Goal: Find contact information: Find contact information

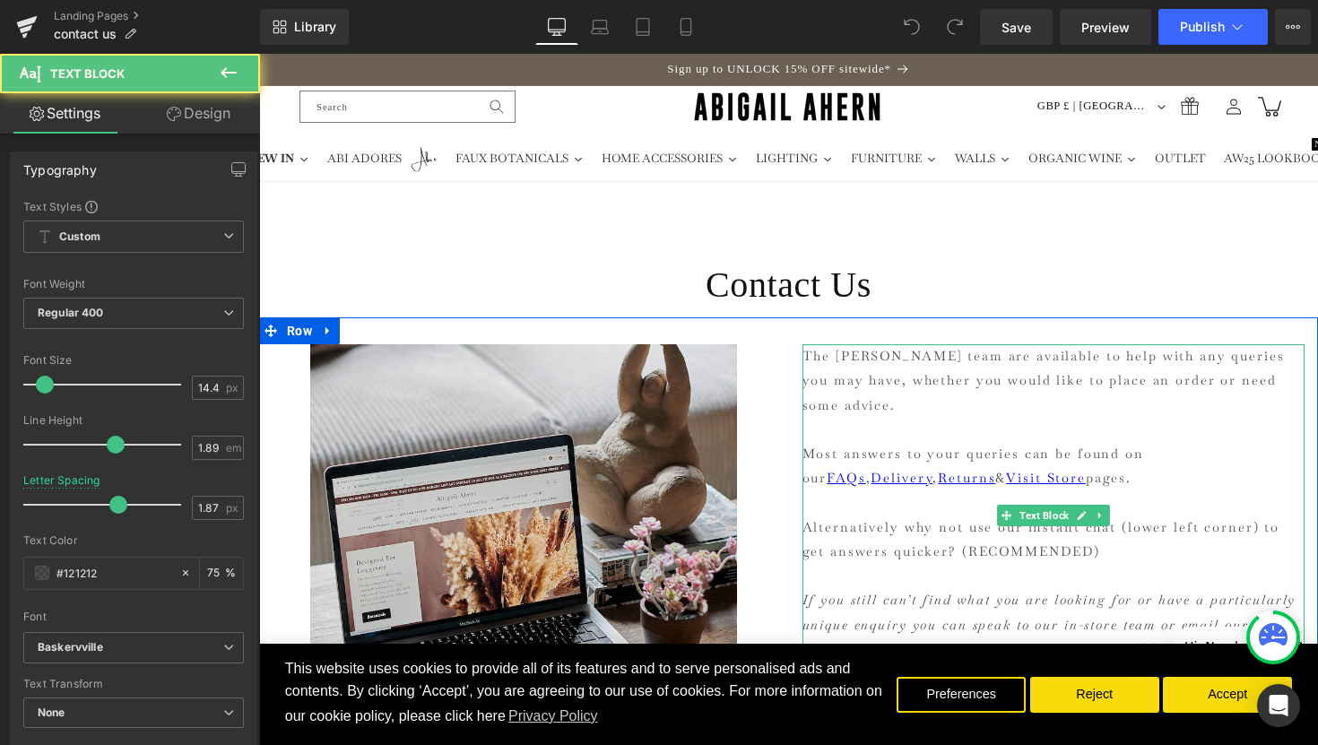
click at [1181, 526] on p "Alternatively why not use our instant chat (lower left corner) to get answers q…" at bounding box center [1054, 540] width 503 height 48
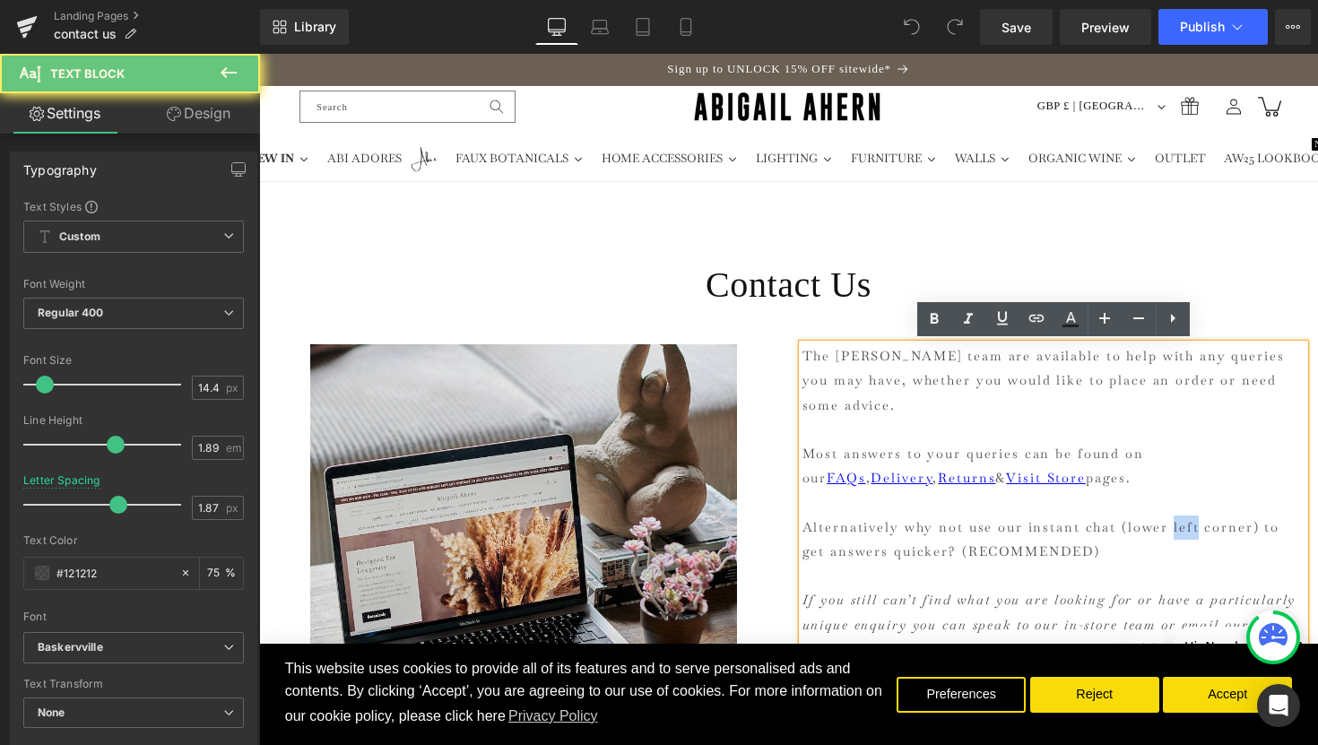
click at [1181, 526] on p "Alternatively why not use our instant chat (lower left corner) to get answers q…" at bounding box center [1054, 540] width 503 height 48
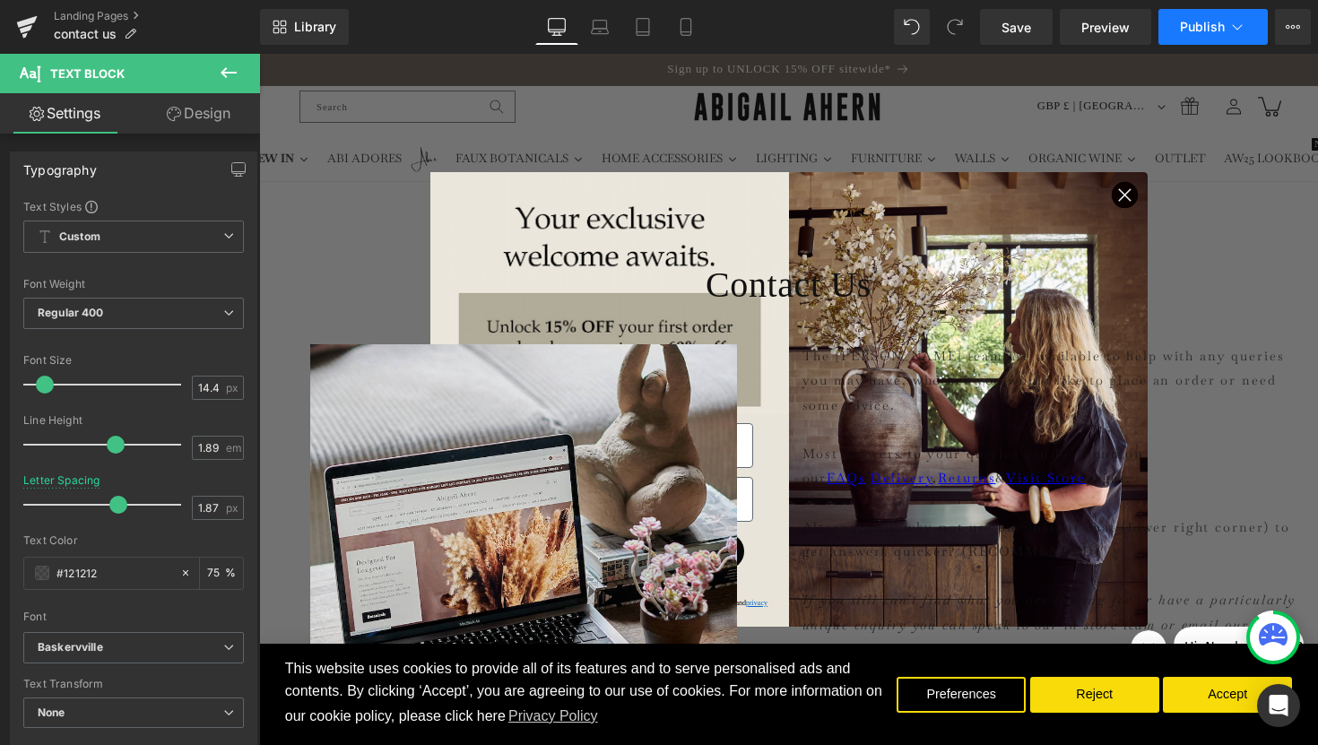
click at [1195, 34] on span "Publish" at bounding box center [1202, 27] width 45 height 14
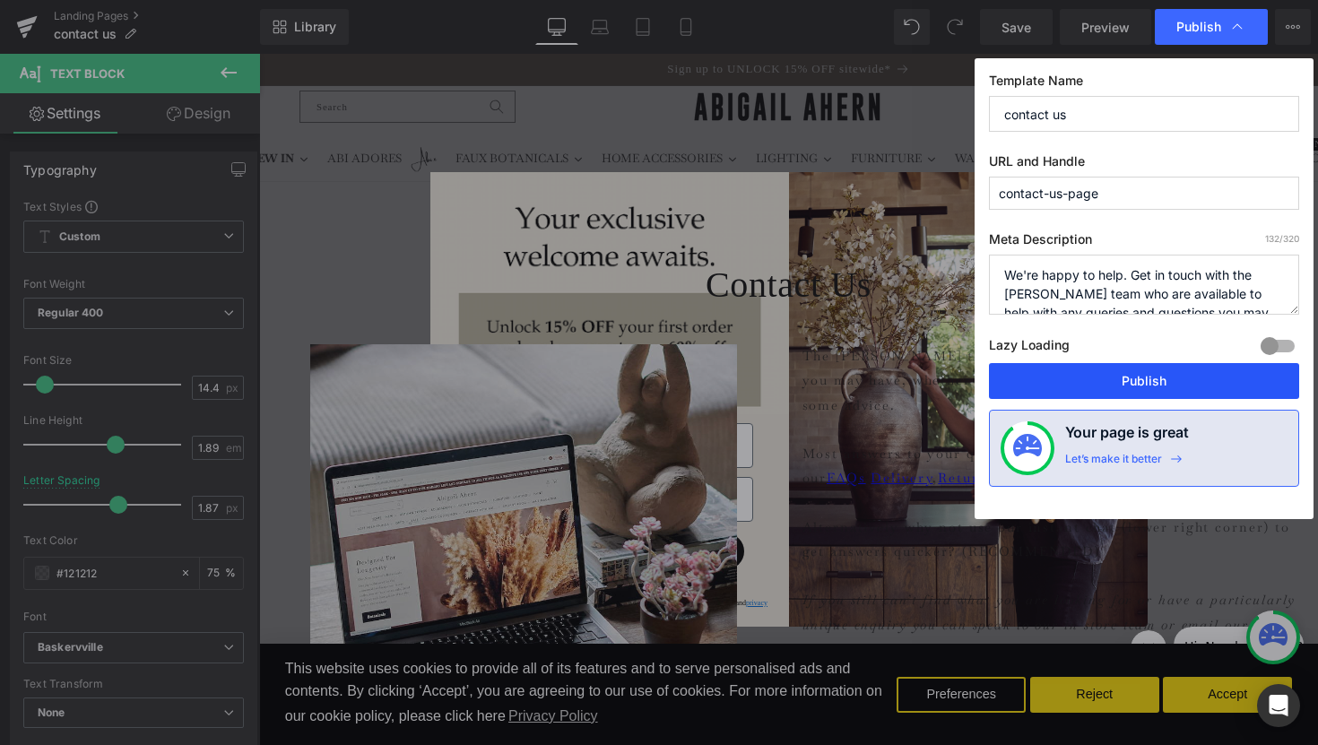
click at [1141, 382] on button "Publish" at bounding box center [1144, 381] width 310 height 36
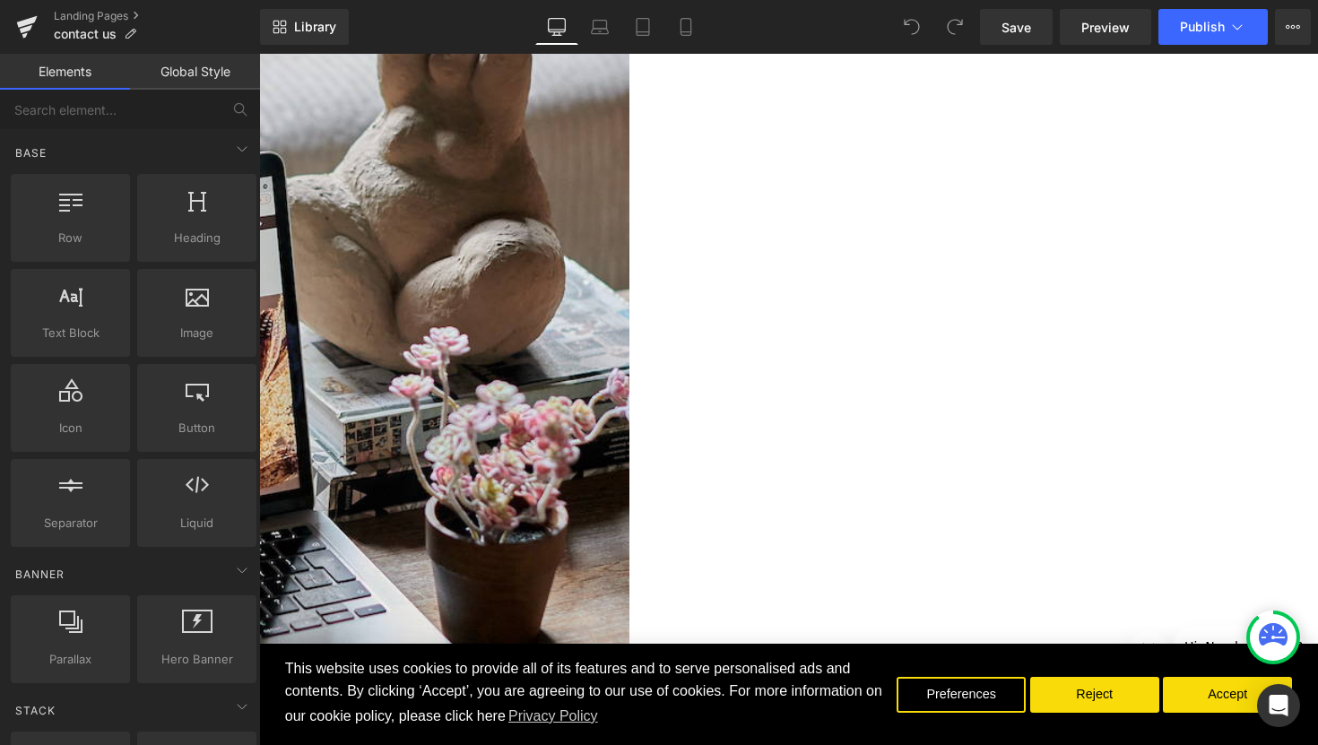
scroll to position [366, 0]
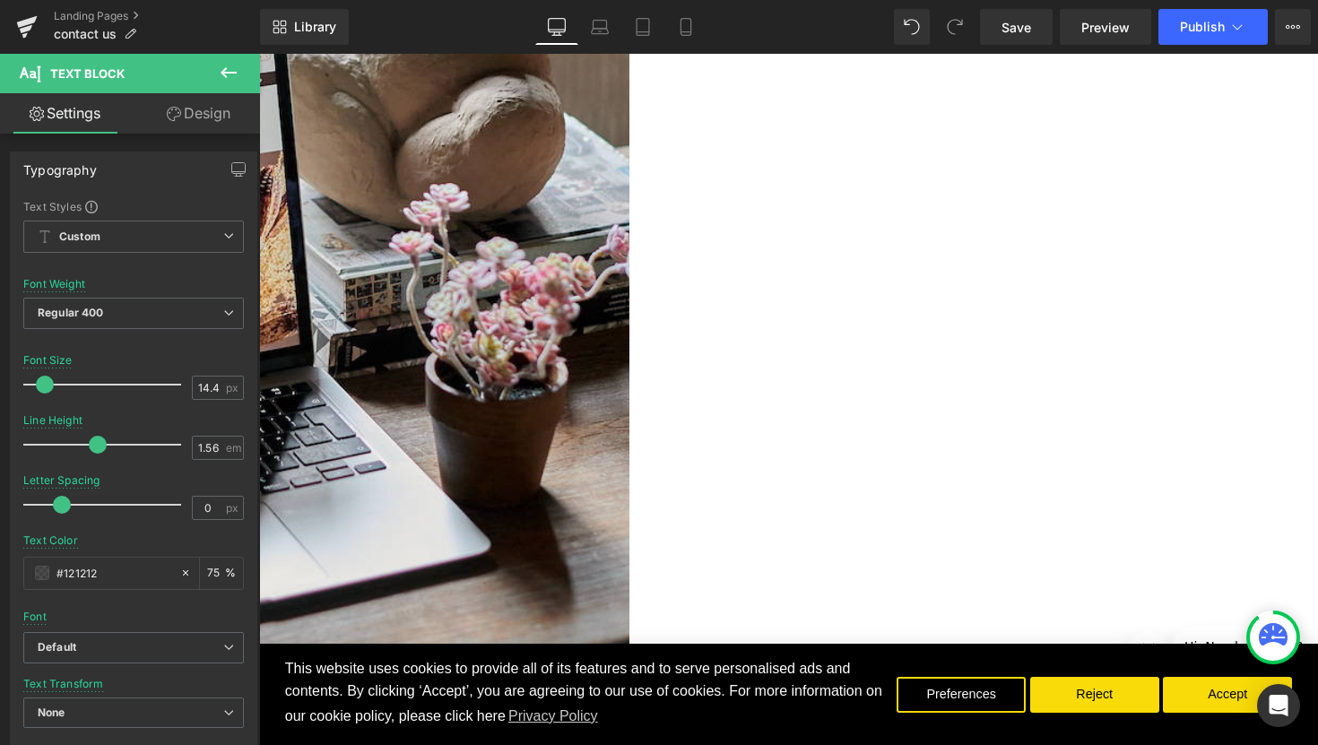
scroll to position [478, 0]
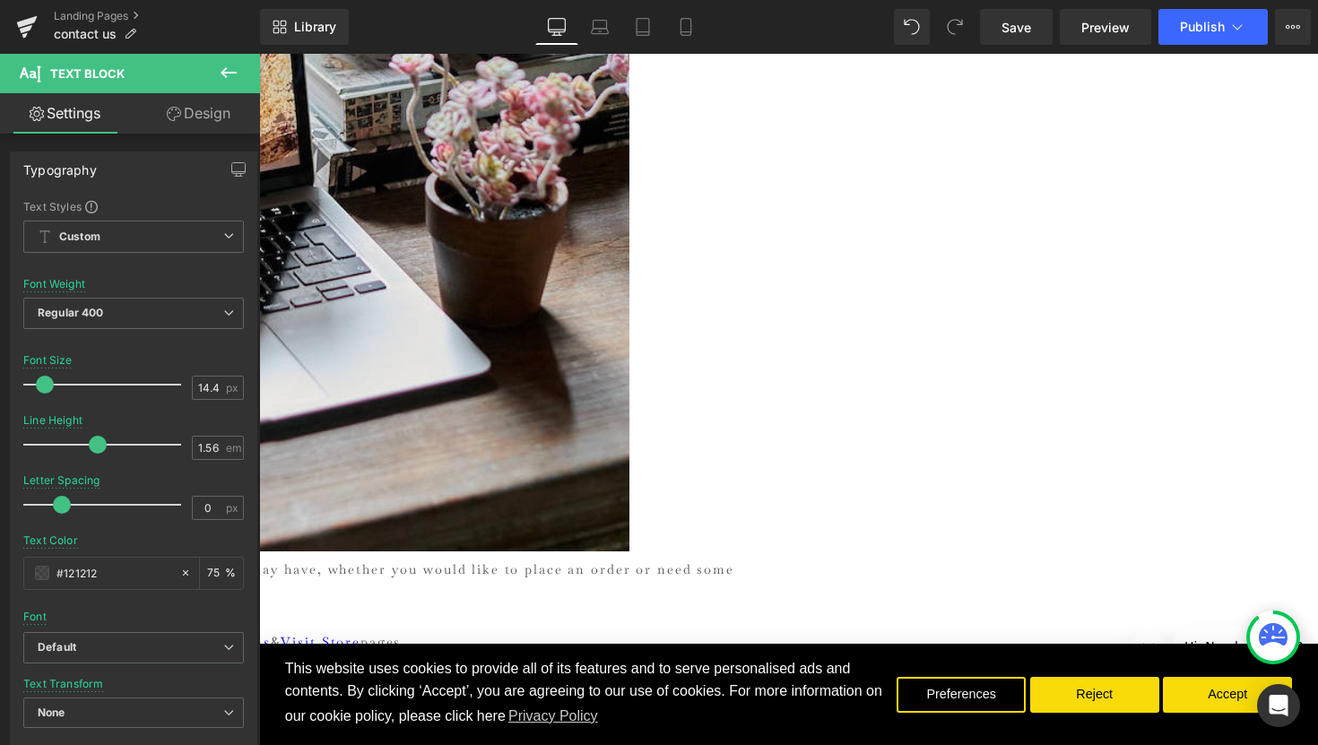
scroll to position [668, 0]
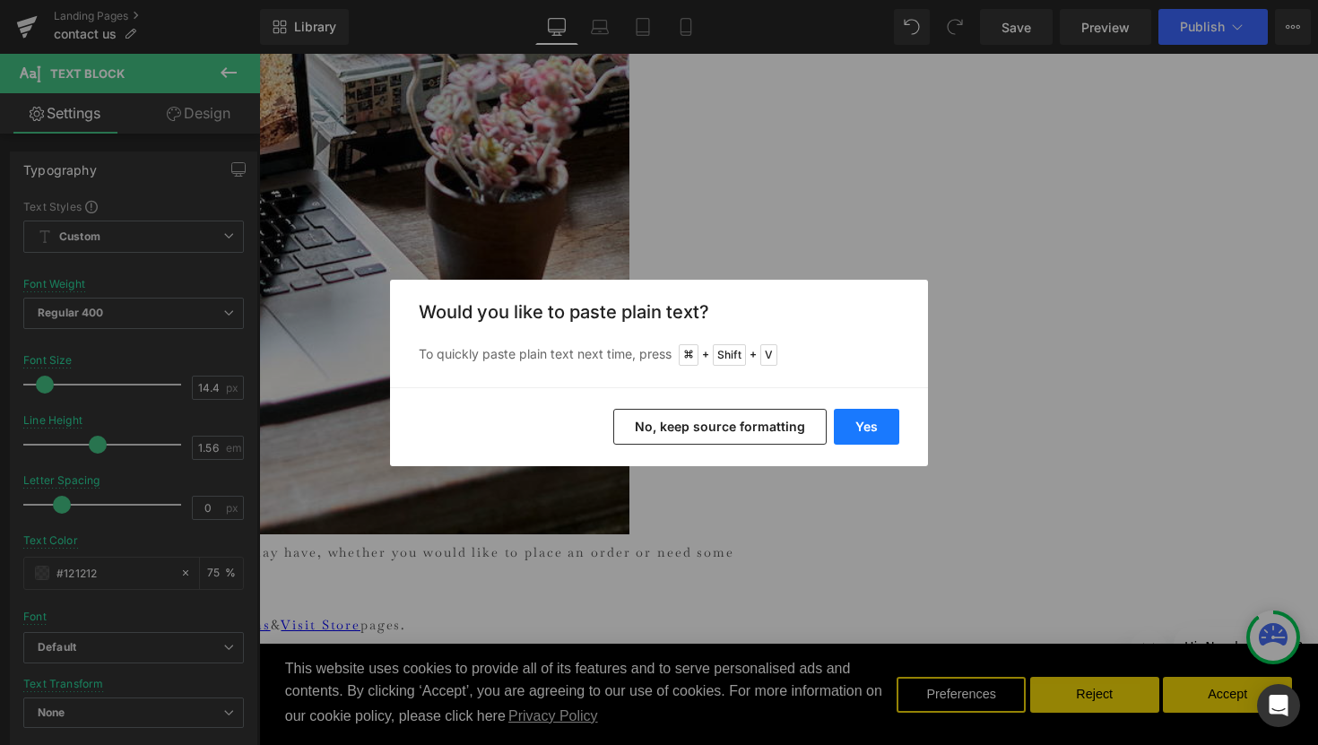
click at [873, 429] on button "Yes" at bounding box center [866, 427] width 65 height 36
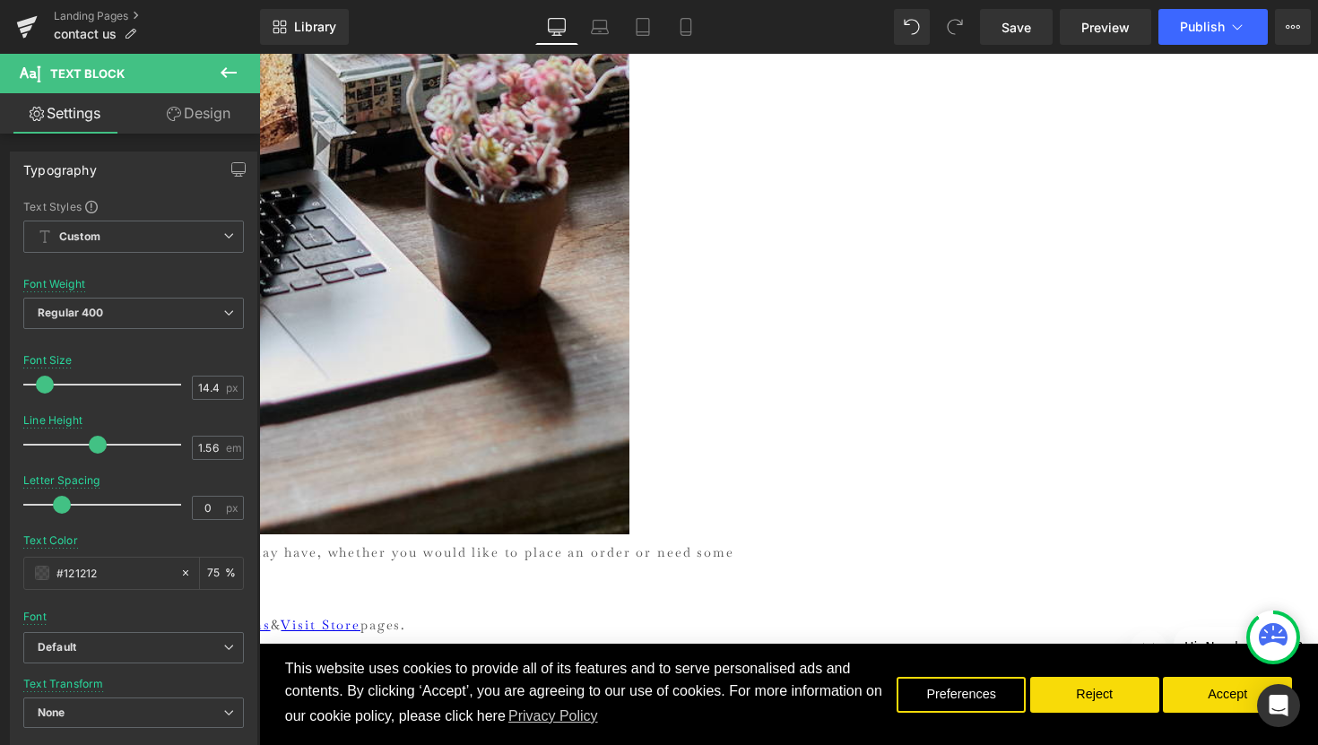
drag, startPoint x: 1153, startPoint y: 447, endPoint x: 1012, endPoint y: 453, distance: 141.0
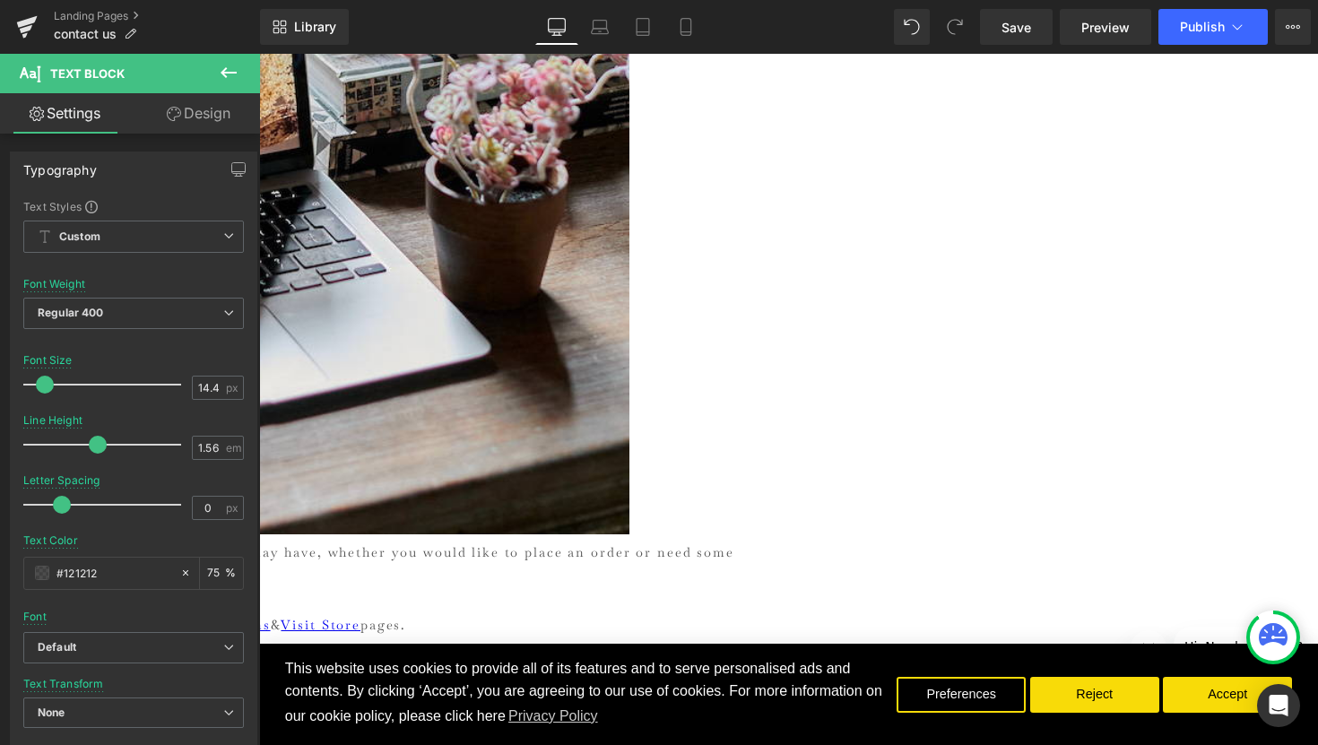
drag, startPoint x: 1131, startPoint y: 506, endPoint x: 944, endPoint y: 543, distance: 190.1
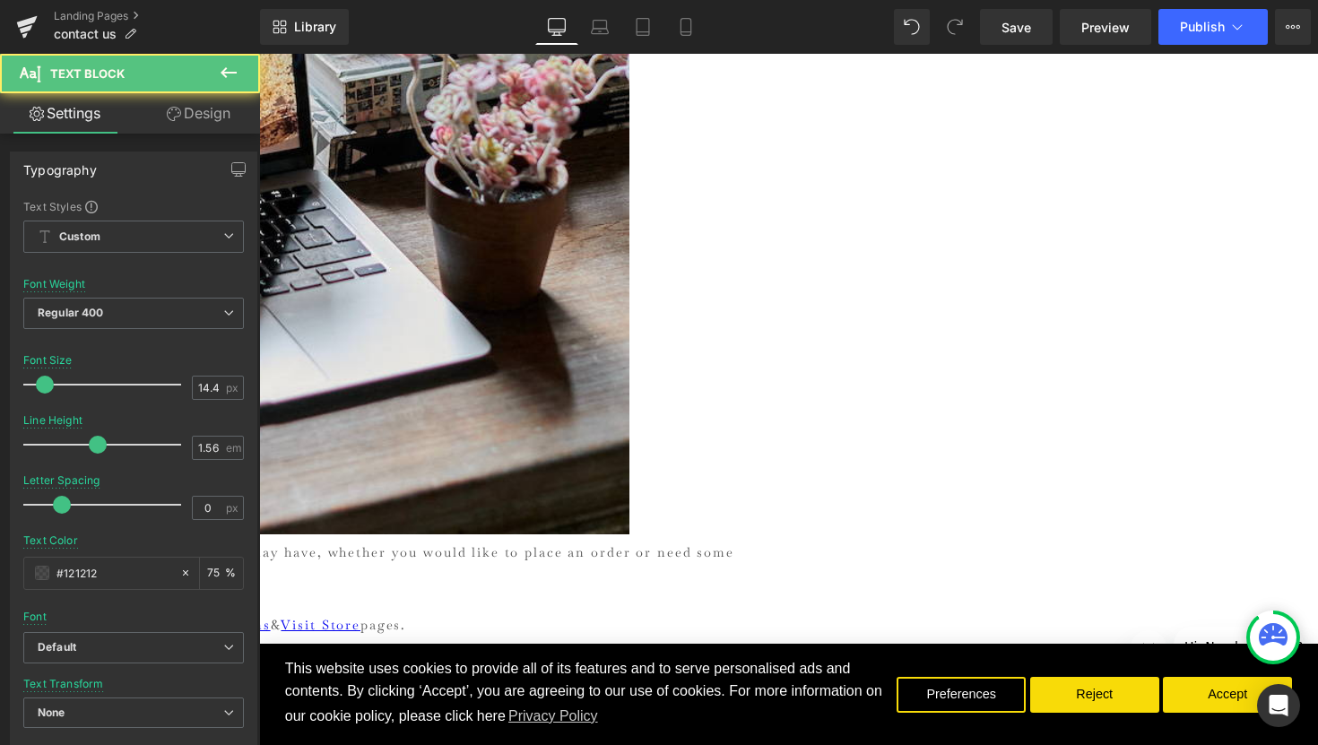
drag, startPoint x: 918, startPoint y: 405, endPoint x: 814, endPoint y: 401, distance: 104.1
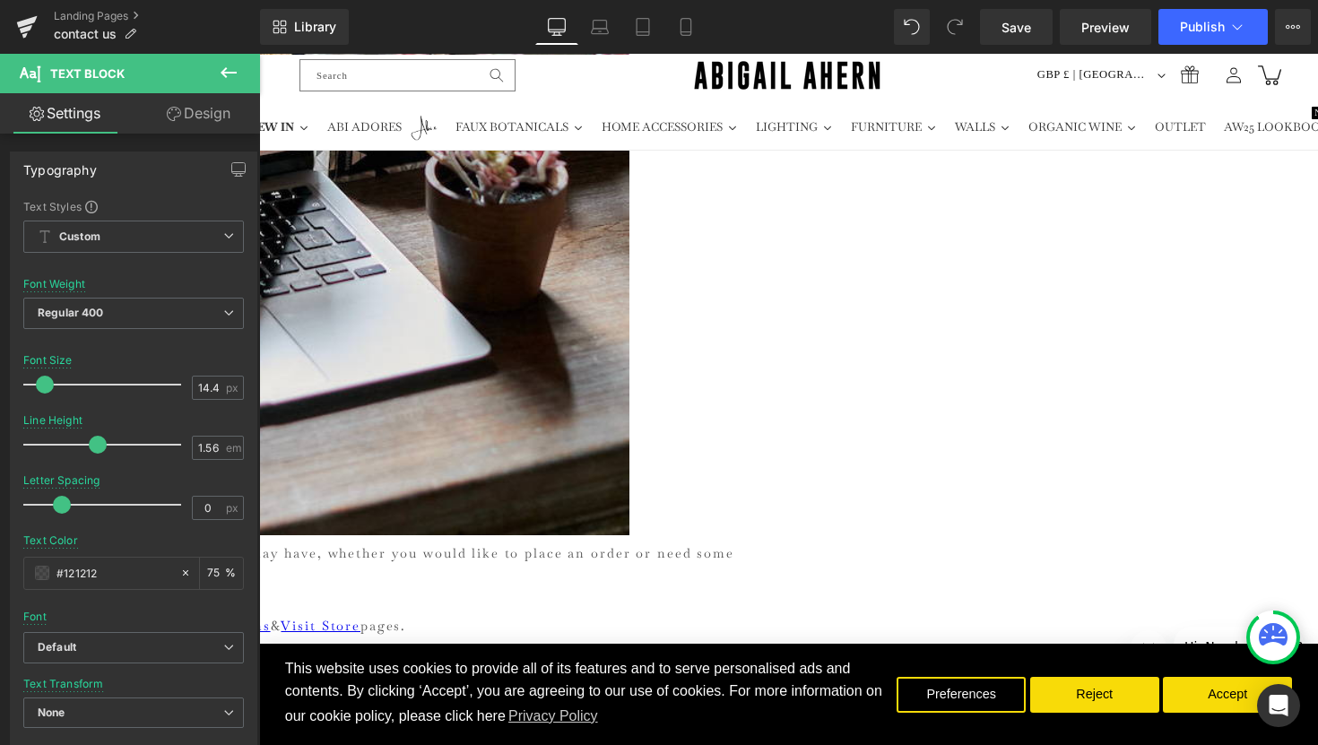
scroll to position [662, 0]
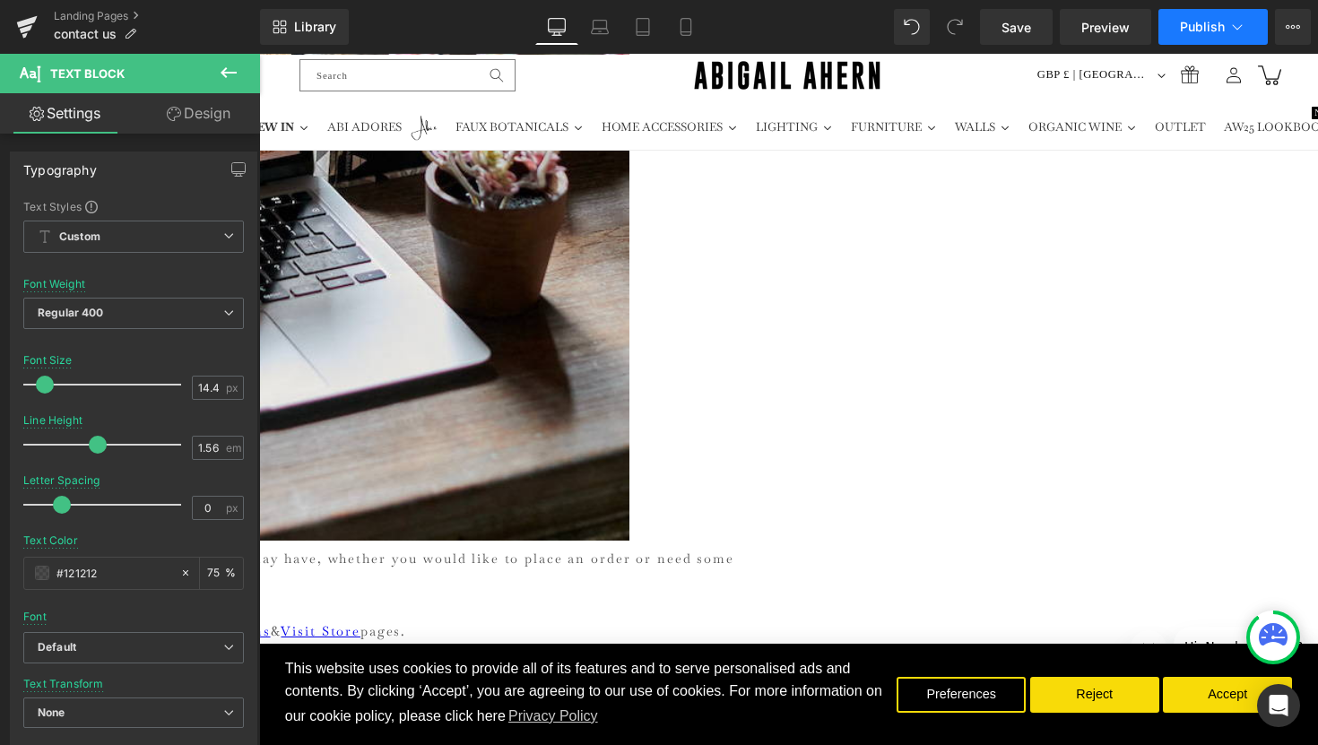
click at [1193, 26] on span "Publish" at bounding box center [1202, 27] width 45 height 14
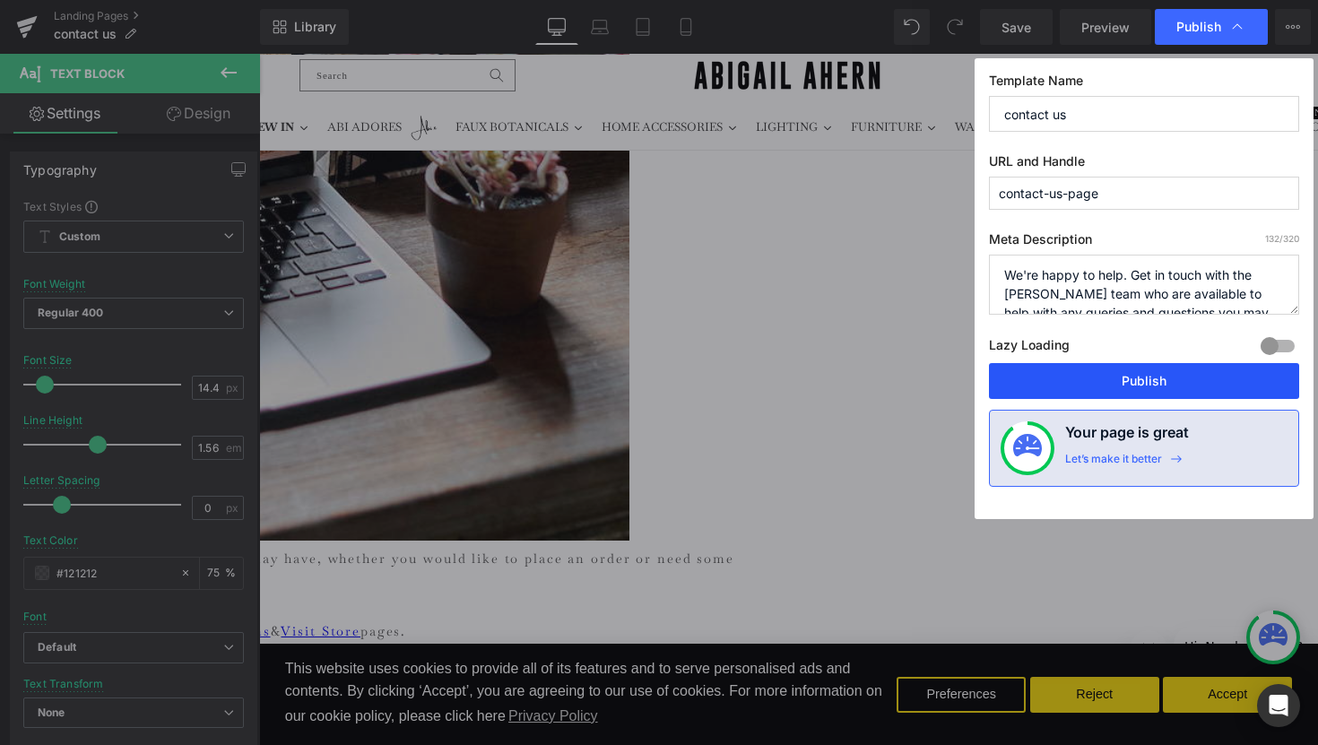
click at [1154, 376] on button "Publish" at bounding box center [1144, 381] width 310 height 36
